Goal: Task Accomplishment & Management: Manage account settings

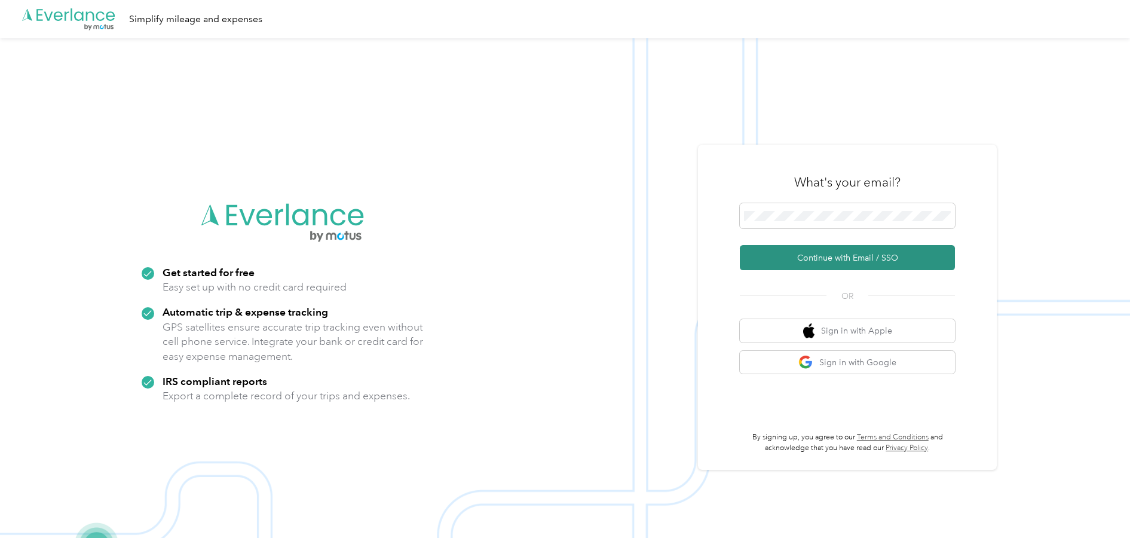
click at [876, 267] on button "Continue with Email / SSO" at bounding box center [847, 257] width 215 height 25
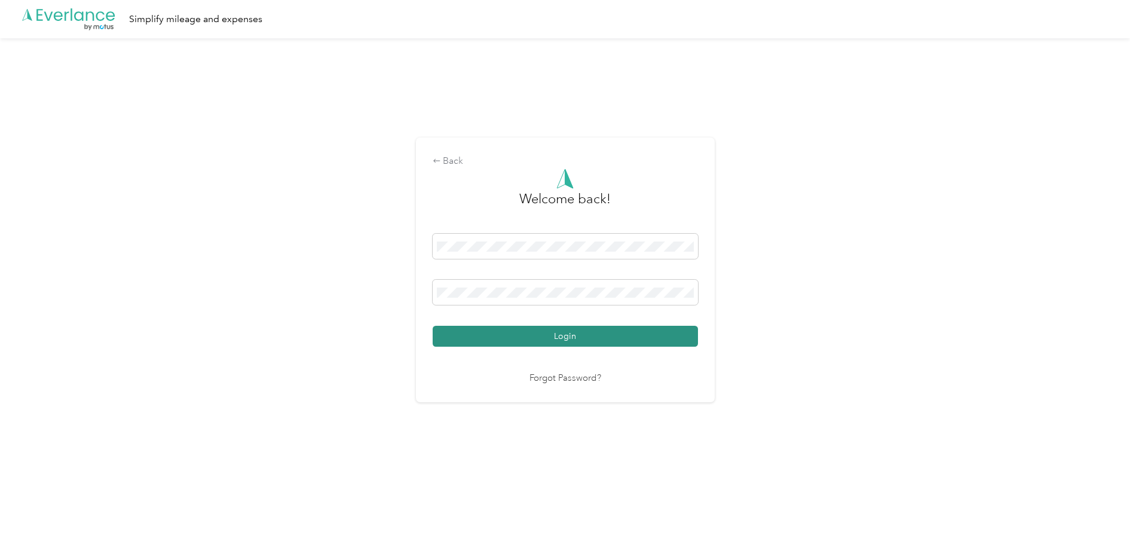
click at [597, 341] on button "Login" at bounding box center [565, 336] width 265 height 21
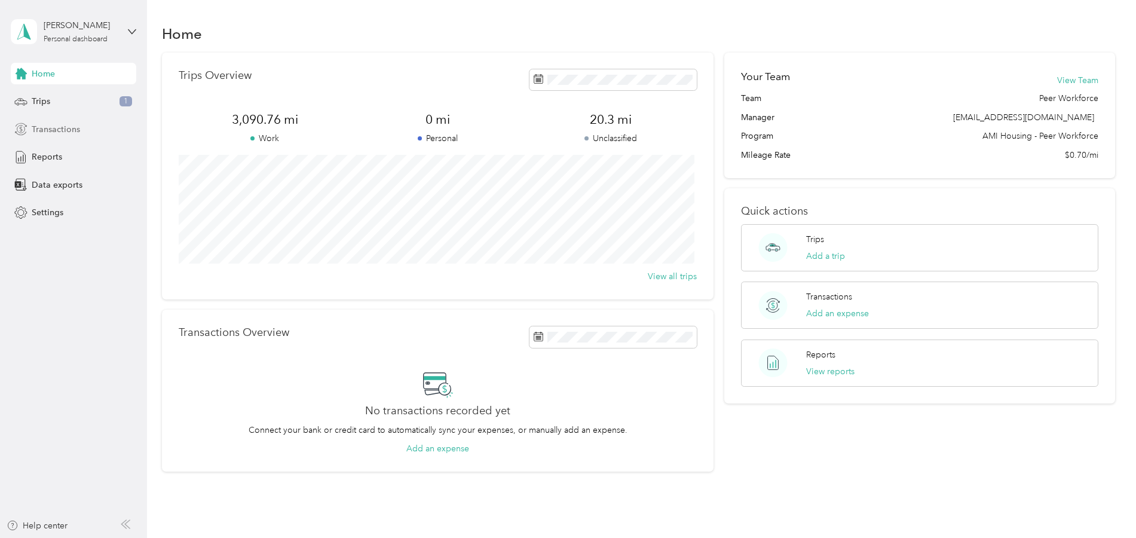
click at [51, 127] on span "Transactions" at bounding box center [56, 129] width 48 height 13
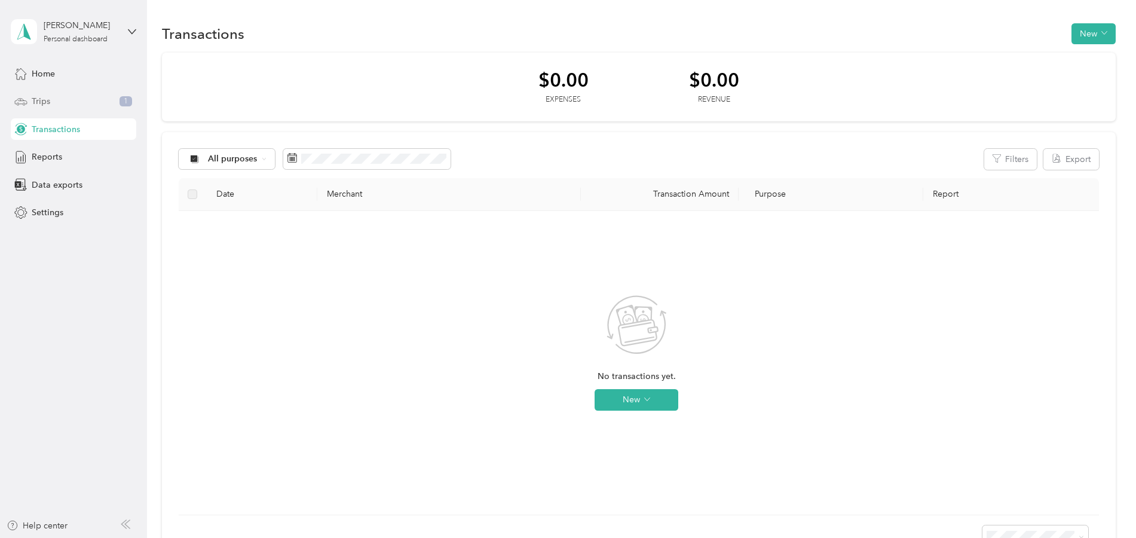
click at [38, 100] on span "Trips" at bounding box center [41, 101] width 19 height 13
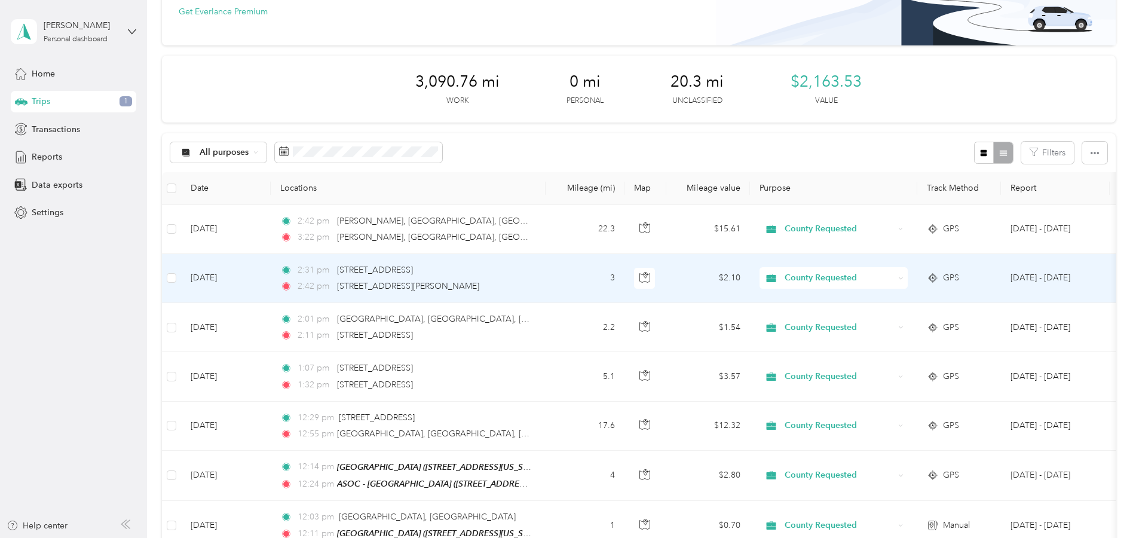
scroll to position [119, 0]
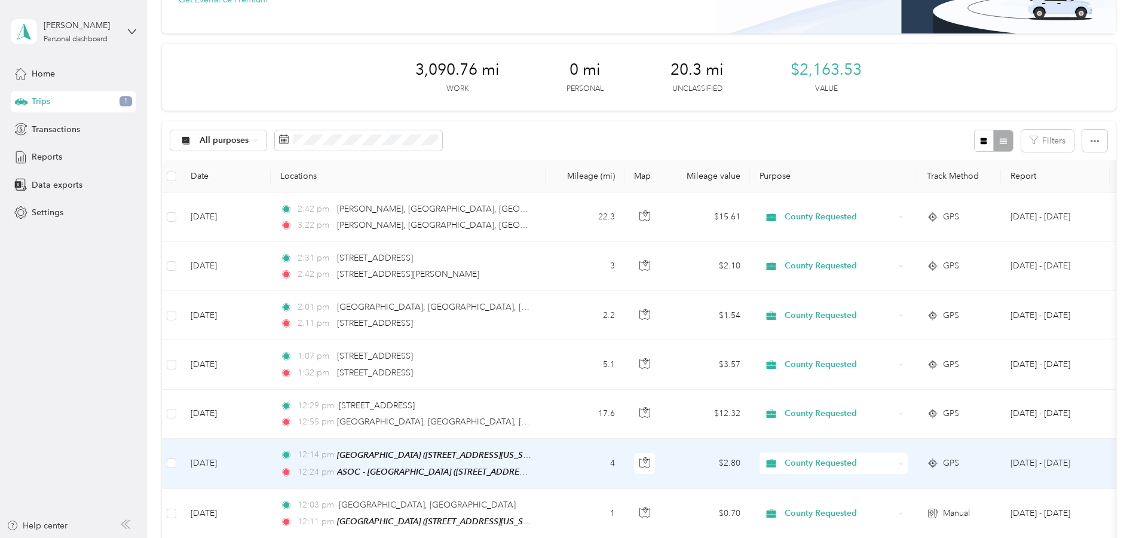
click at [274, 451] on td "12:14 pm [GEOGRAPHIC_DATA] ([STREET_ADDRESS][US_STATE]) 12:24 pm [GEOGRAPHIC_DA…" at bounding box center [408, 464] width 275 height 50
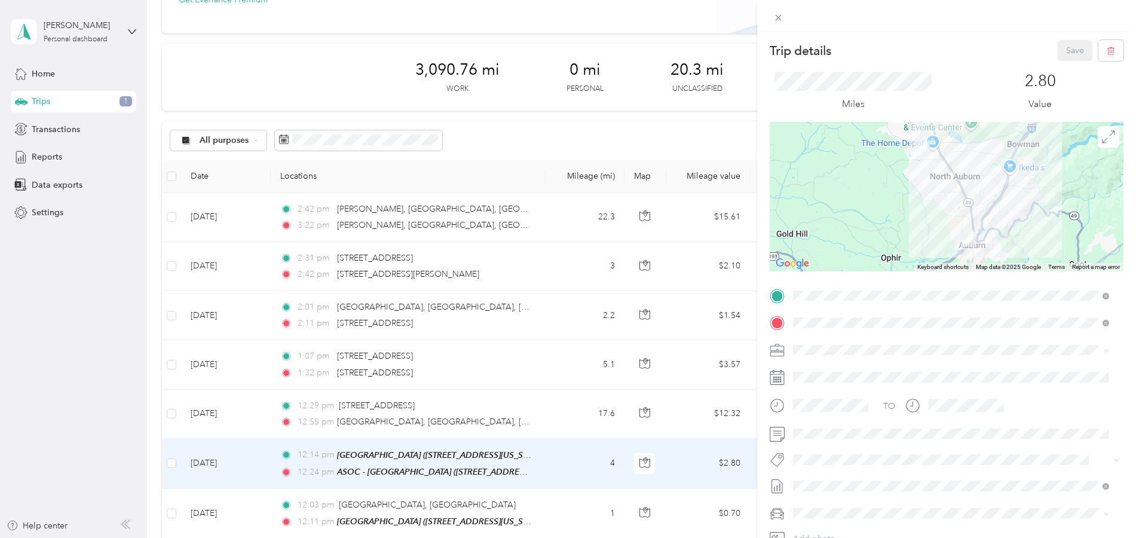
click at [272, 422] on div "Trip details Save This trip cannot be edited because it is either under review,…" at bounding box center [568, 269] width 1136 height 538
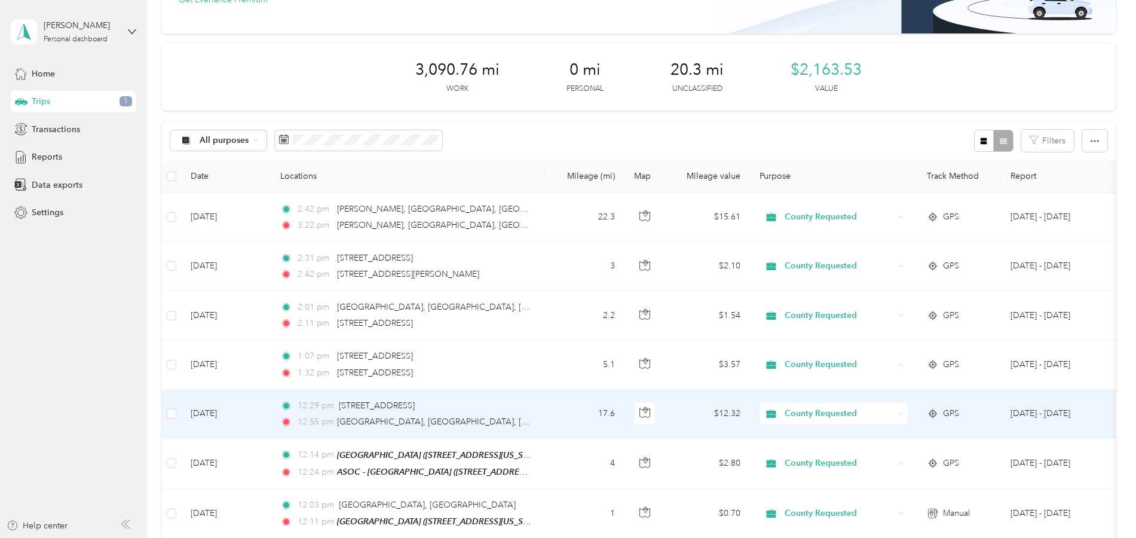
click at [272, 422] on td "12:29 pm [STREET_ADDRESS] 12:55 pm [GEOGRAPHIC_DATA], [GEOGRAPHIC_DATA], [GEOGR…" at bounding box center [408, 414] width 275 height 49
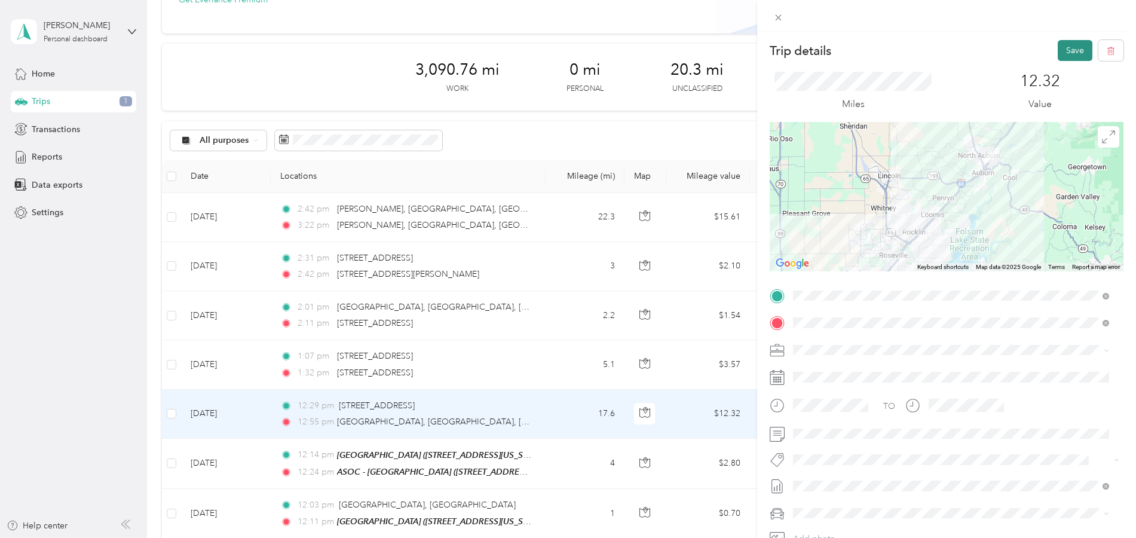
click at [1063, 53] on button "Save" at bounding box center [1074, 50] width 35 height 21
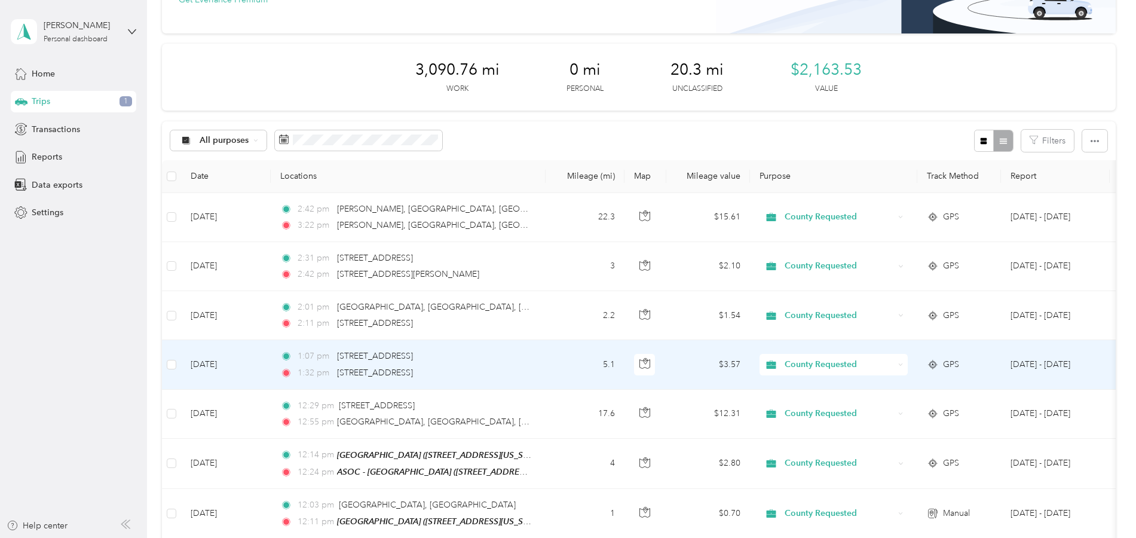
click at [266, 363] on td "[DATE]" at bounding box center [226, 364] width 90 height 49
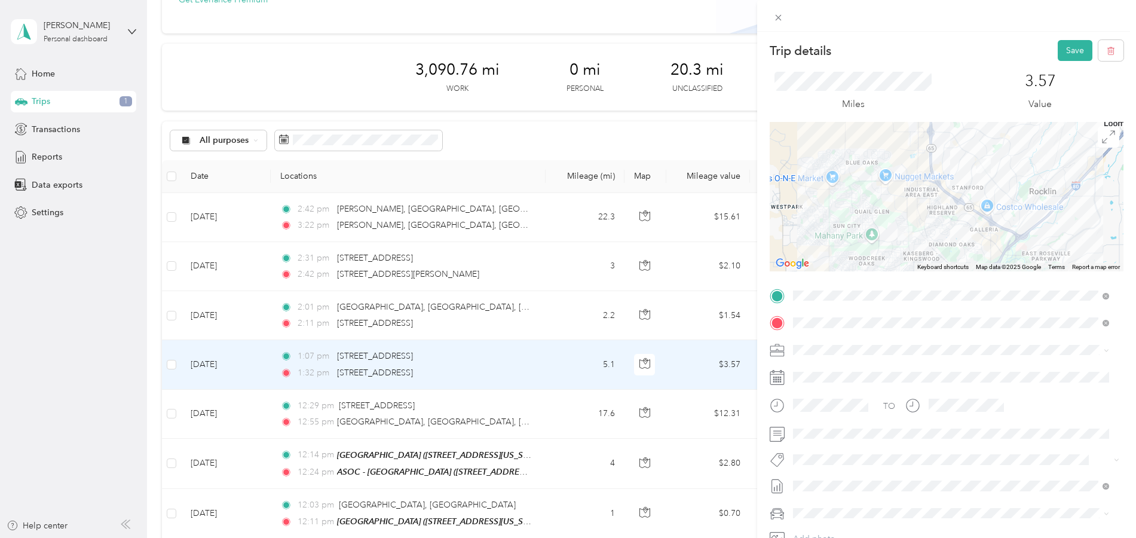
click at [260, 305] on div "Trip details Save This trip cannot be edited because it is either under review,…" at bounding box center [568, 269] width 1136 height 538
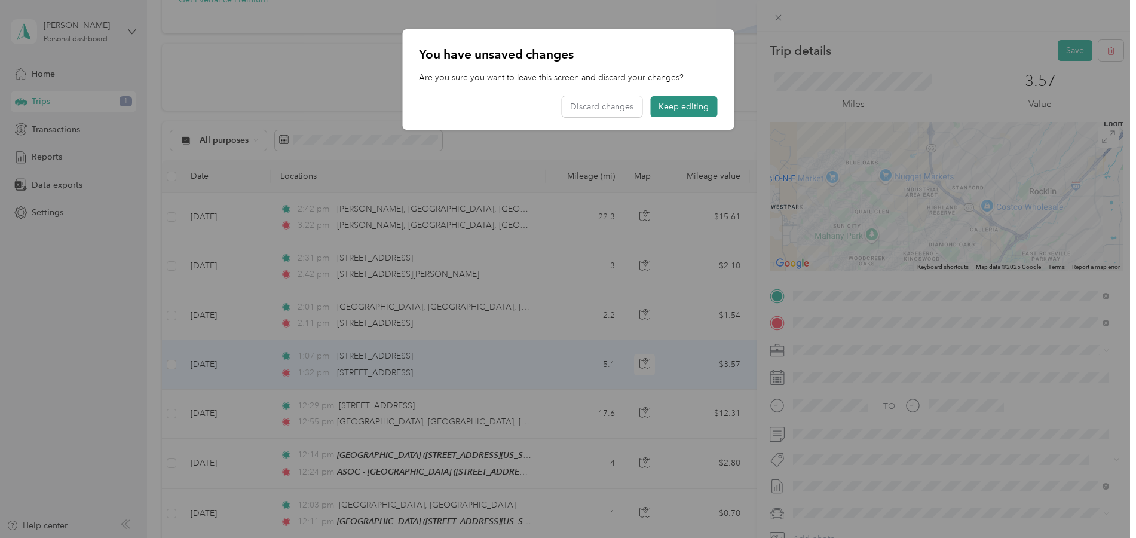
click at [664, 111] on button "Keep editing" at bounding box center [683, 106] width 67 height 21
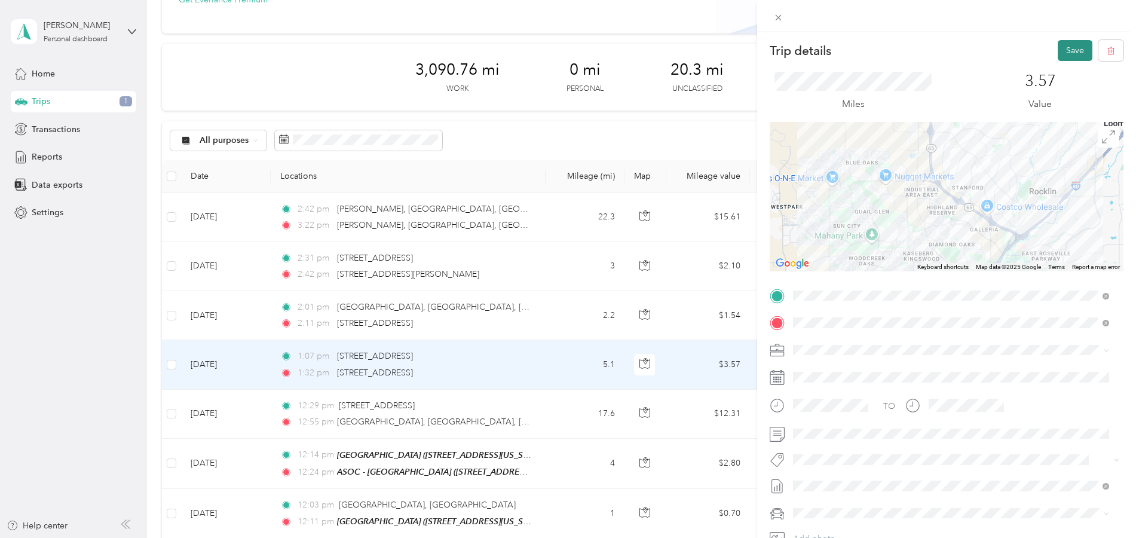
click at [1057, 50] on button "Save" at bounding box center [1074, 50] width 35 height 21
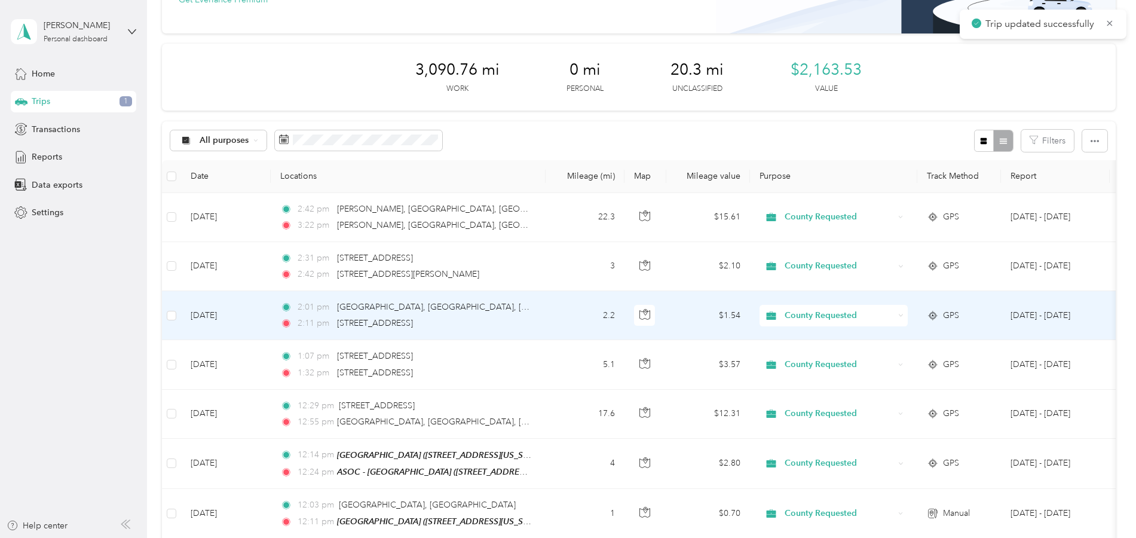
click at [271, 312] on td "2:01 pm [GEOGRAPHIC_DATA], [GEOGRAPHIC_DATA], [GEOGRAPHIC_DATA] 2:11 pm [STREET…" at bounding box center [408, 315] width 275 height 49
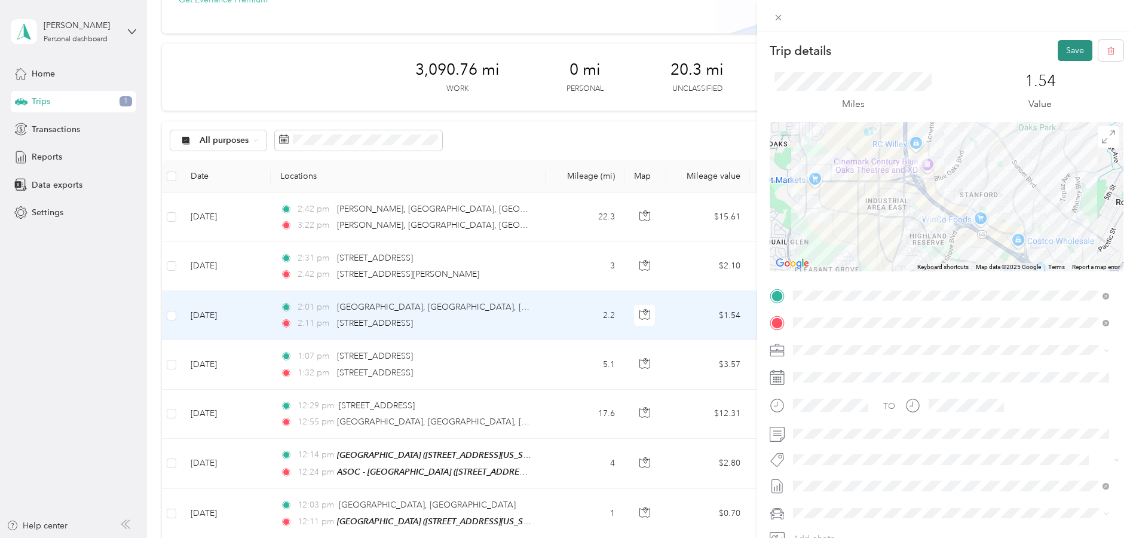
click at [1057, 52] on button "Save" at bounding box center [1074, 50] width 35 height 21
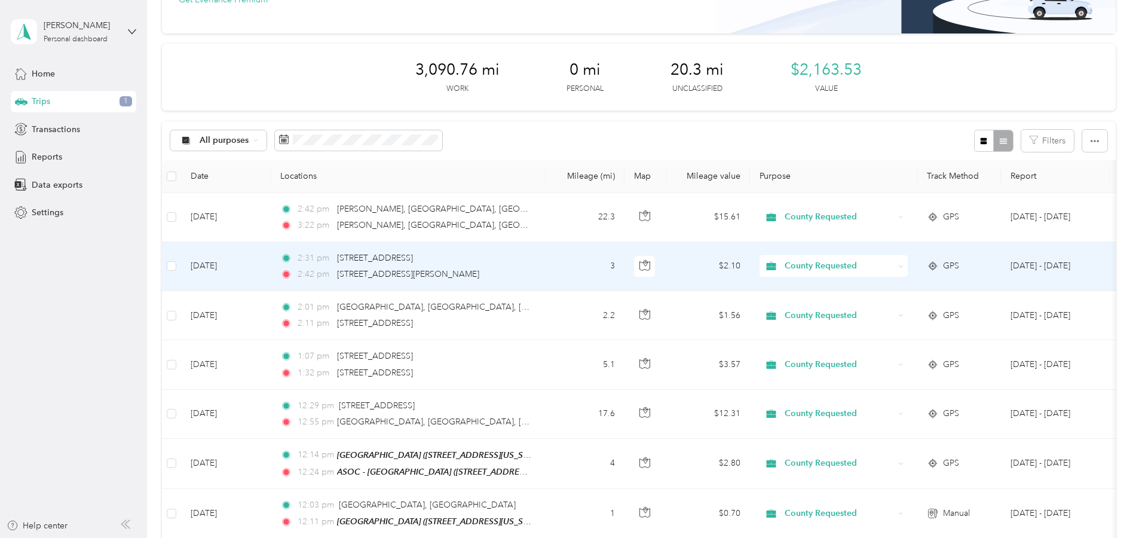
click at [266, 268] on td "[DATE]" at bounding box center [226, 266] width 90 height 49
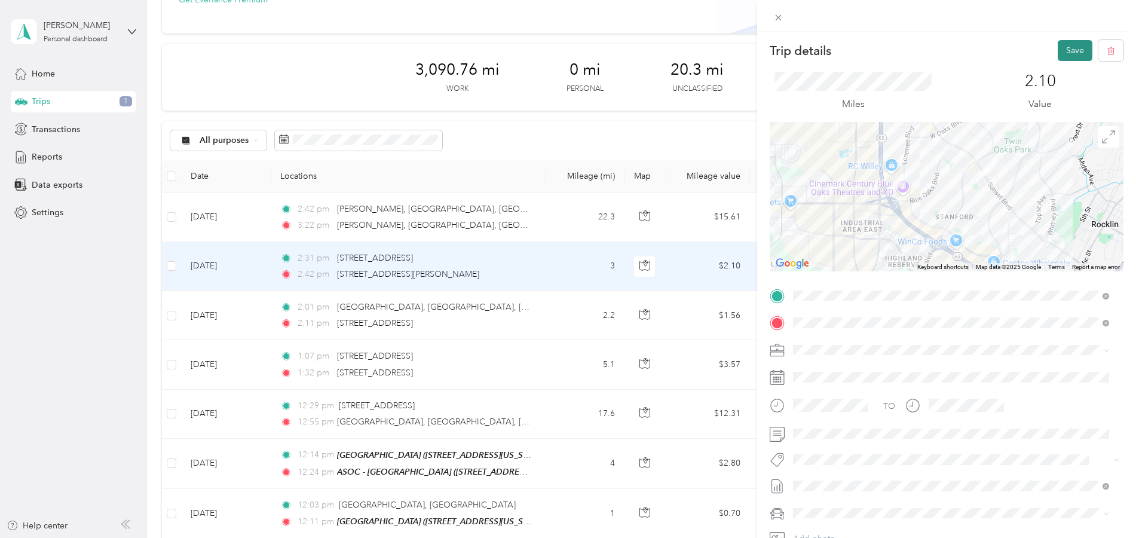
click at [1059, 45] on button "Save" at bounding box center [1074, 50] width 35 height 21
